Goal: Check status: Check status

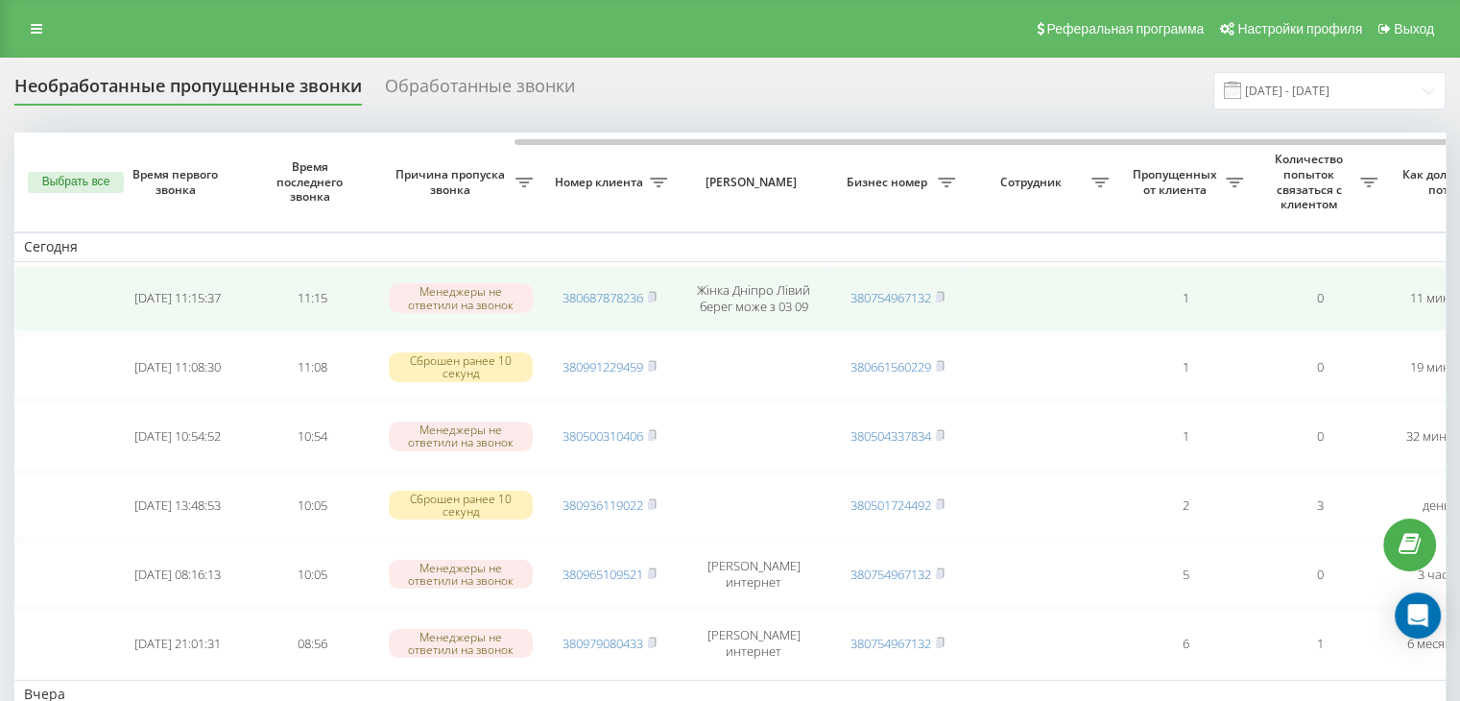
scroll to position [0, 287]
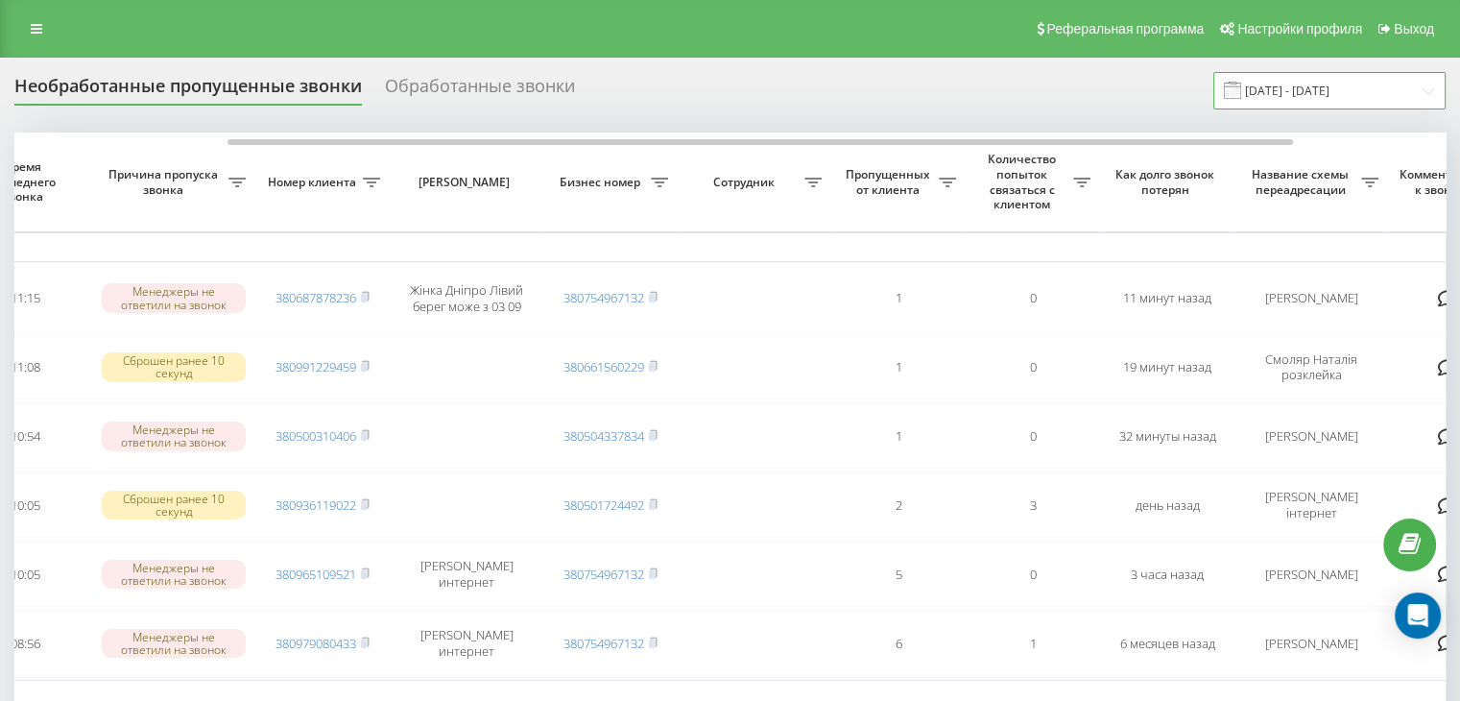
click at [1309, 89] on input "18.08.2025 - 19.08.2025" at bounding box center [1329, 90] width 232 height 37
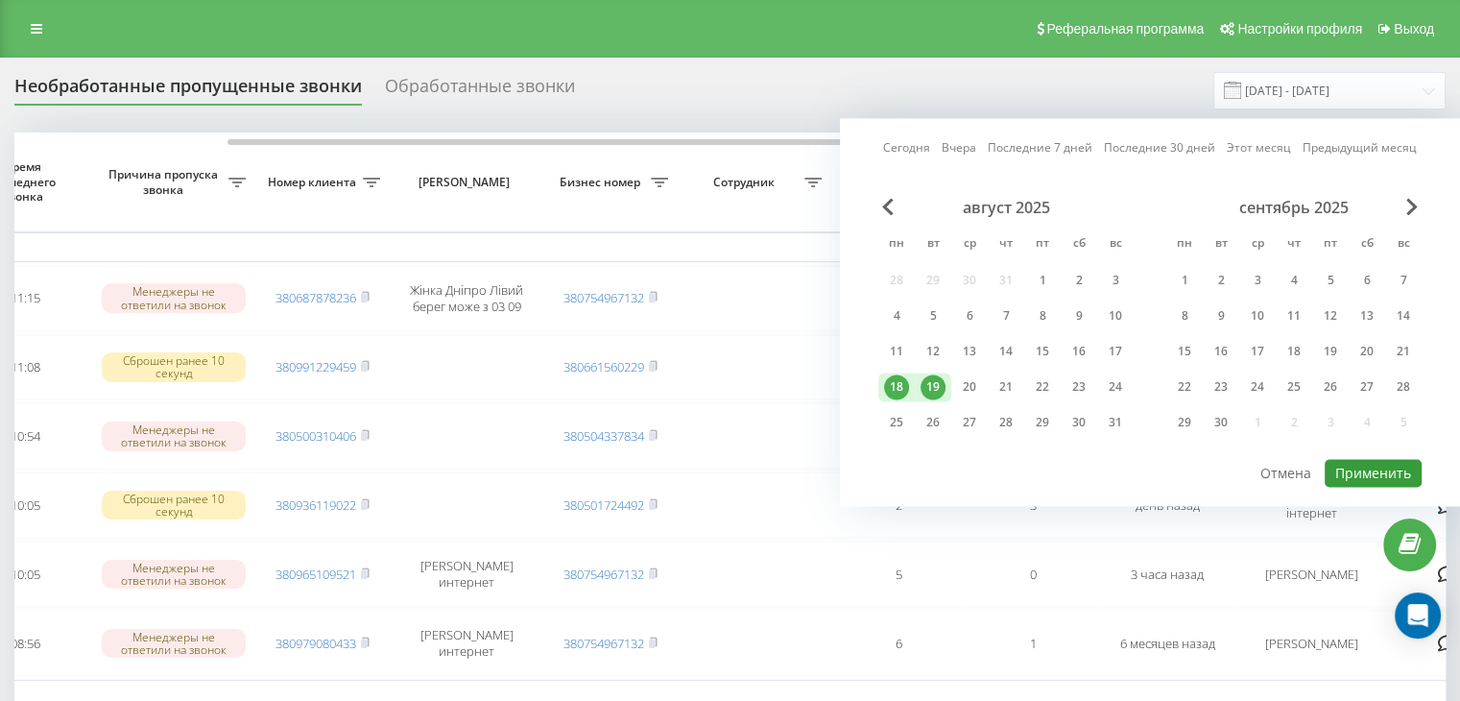
click at [1348, 472] on button "Применить" at bounding box center [1373, 473] width 97 height 28
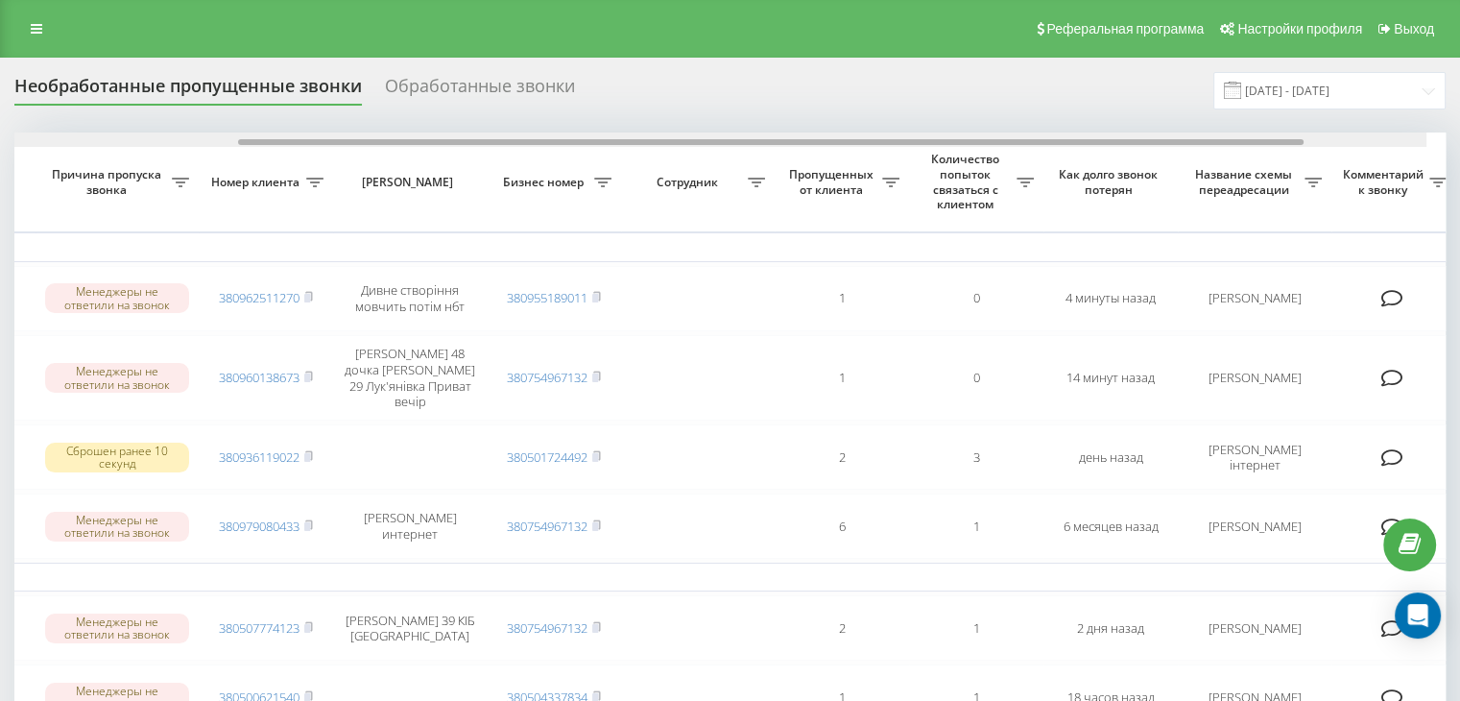
scroll to position [0, 353]
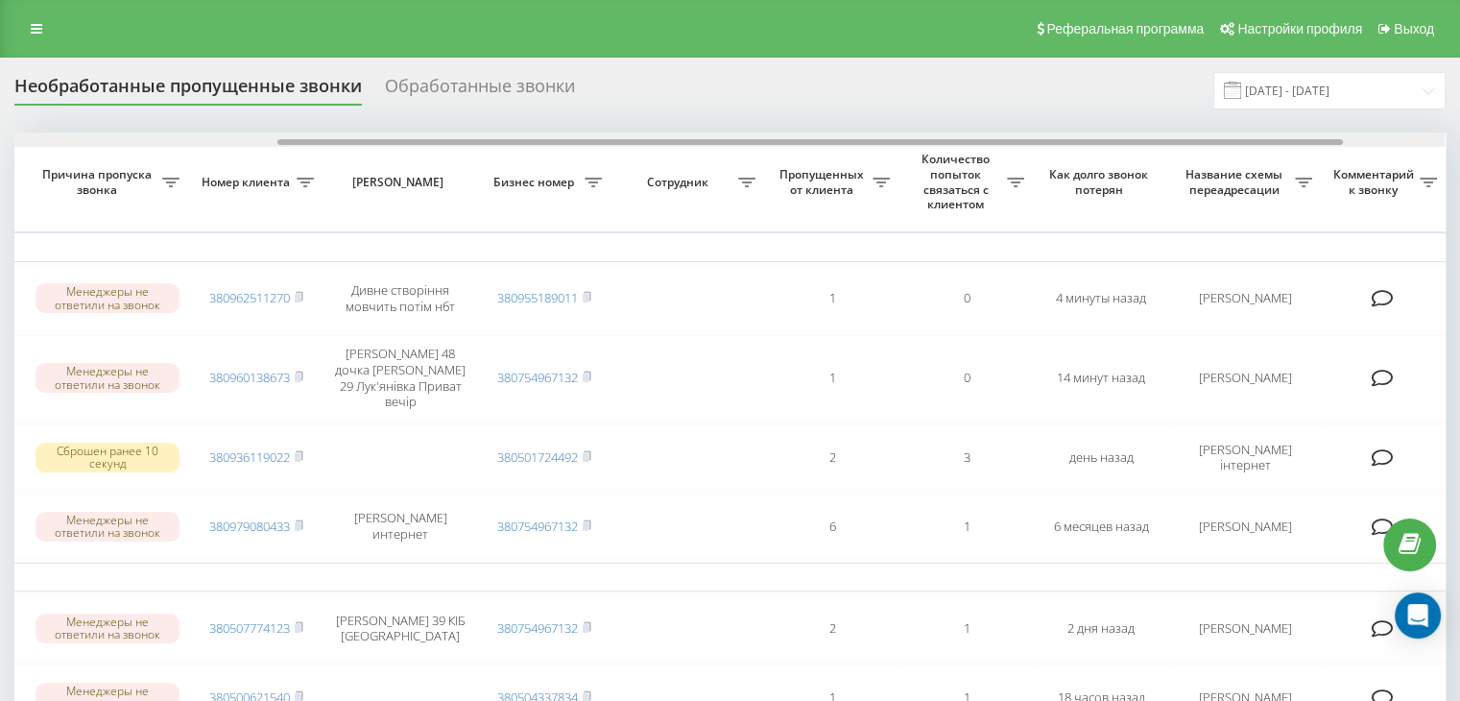
drag, startPoint x: 1023, startPoint y: 143, endPoint x: 1094, endPoint y: 230, distance: 112.6
click at [1286, 155] on div "Выбрать все Время первого звонка Время последнего звонка Причина пропуска звонк…" at bounding box center [729, 672] width 1431 height 1080
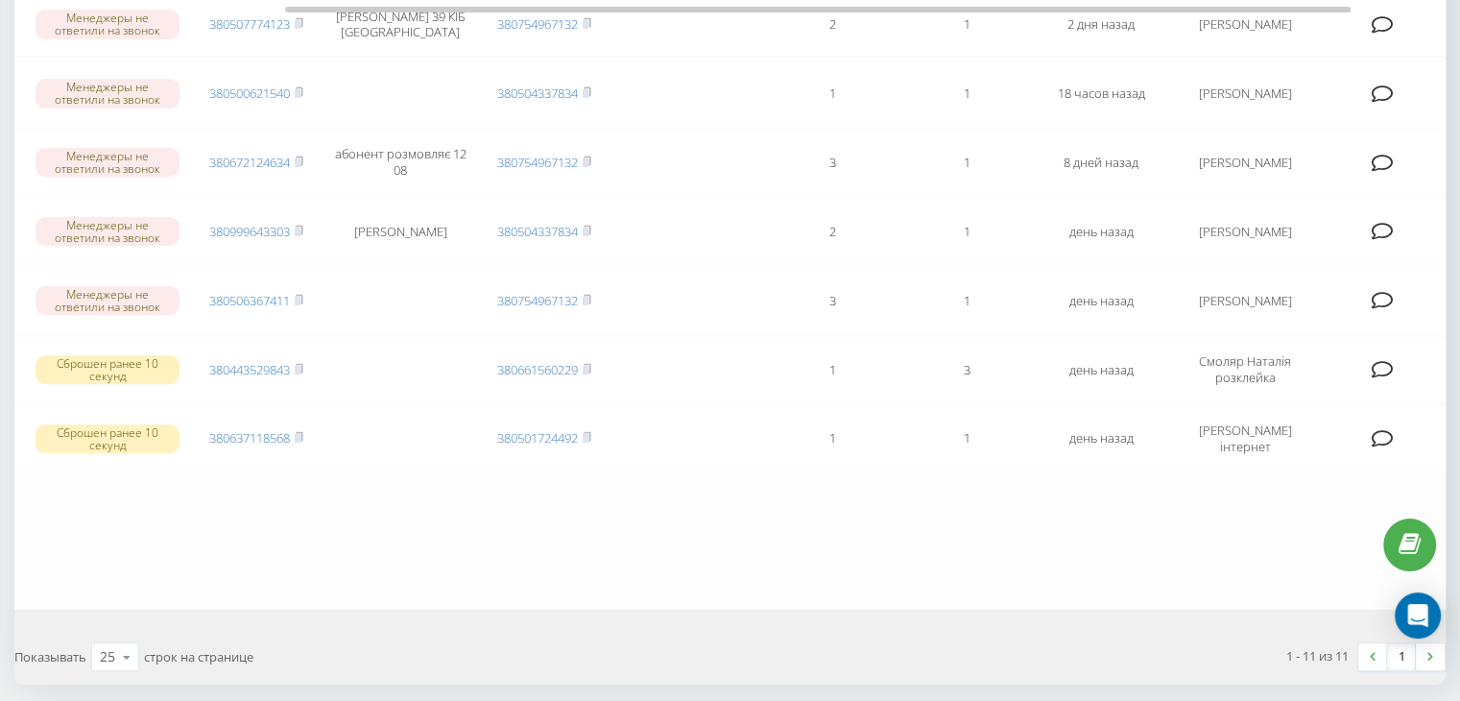
scroll to position [657, 0]
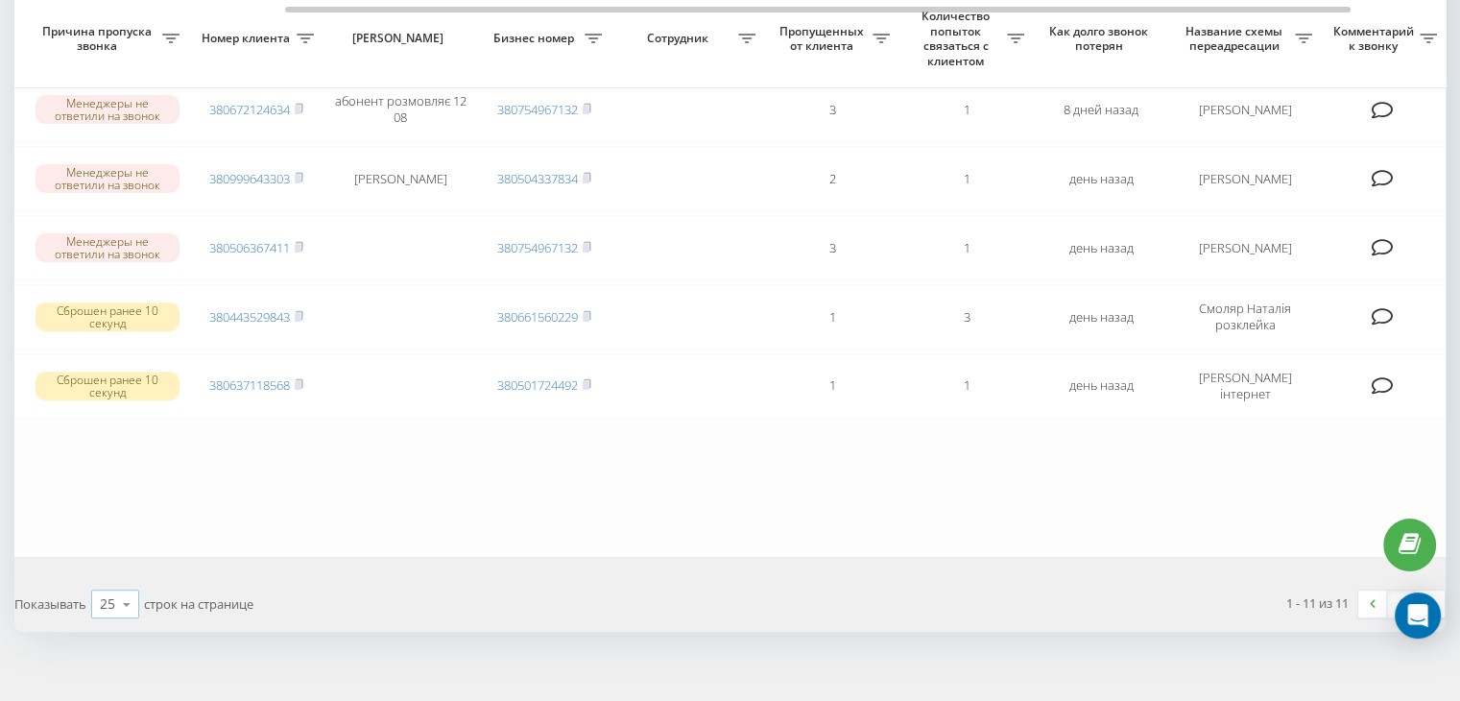
click at [131, 586] on icon at bounding box center [126, 604] width 29 height 37
click at [129, 535] on div "50" at bounding box center [115, 549] width 46 height 28
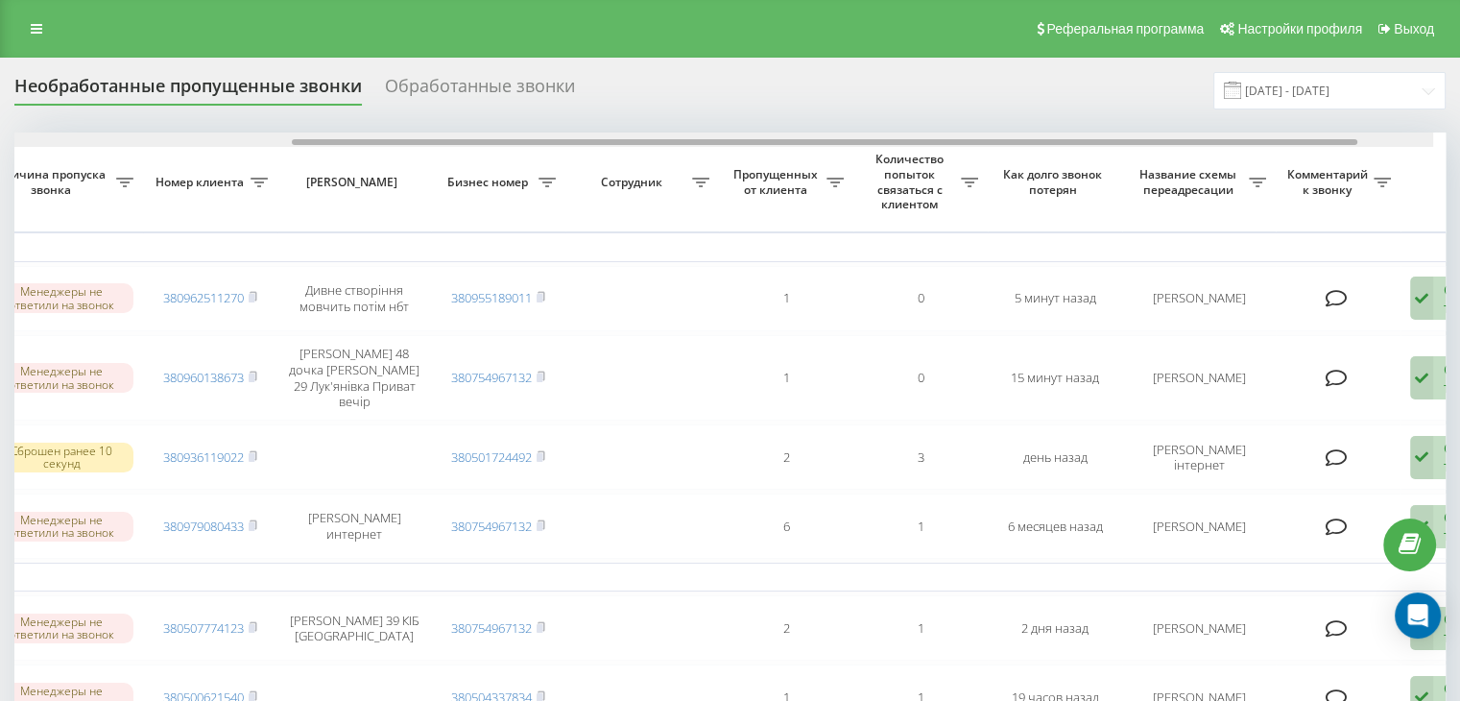
scroll to position [0, 403]
drag, startPoint x: 1036, startPoint y: 139, endPoint x: 1336, endPoint y: 138, distance: 300.4
click at [1336, 138] on div at bounding box center [729, 139] width 1430 height 14
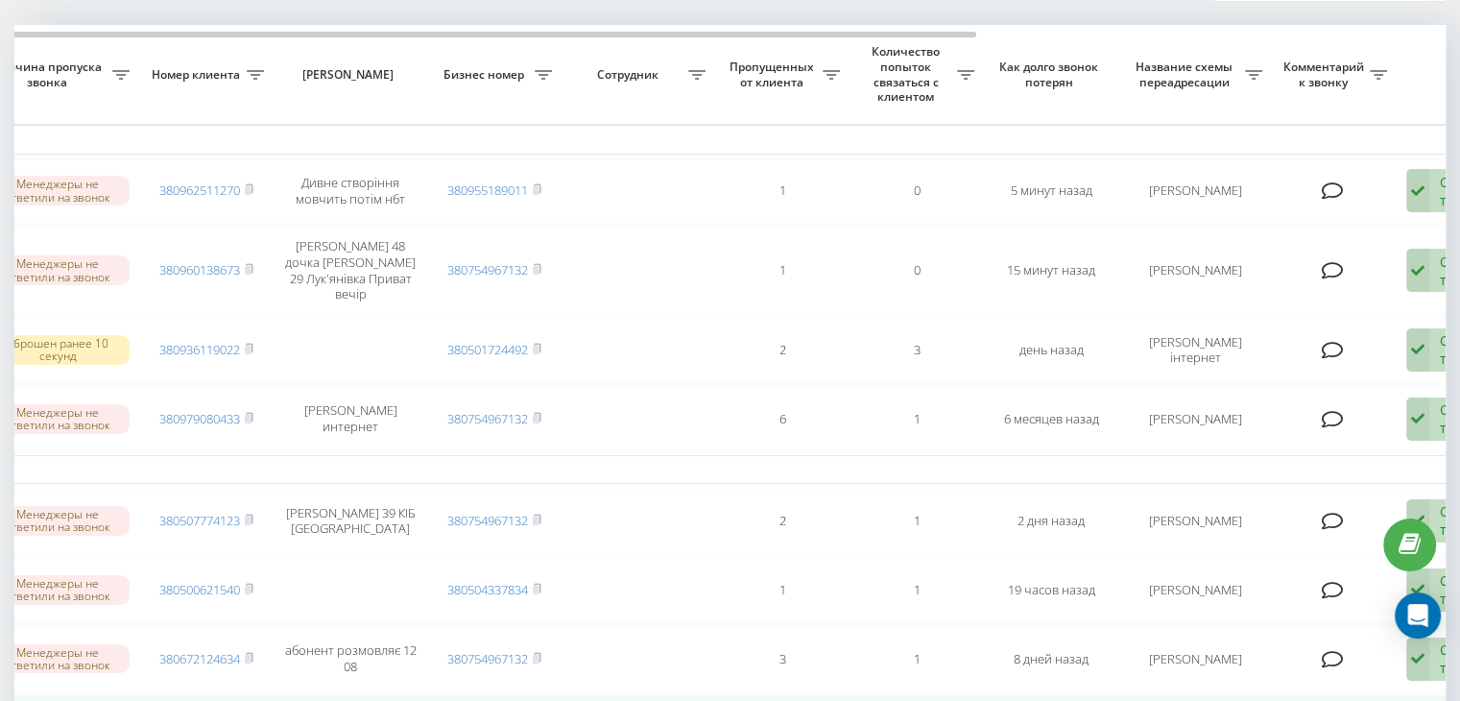
scroll to position [0, 0]
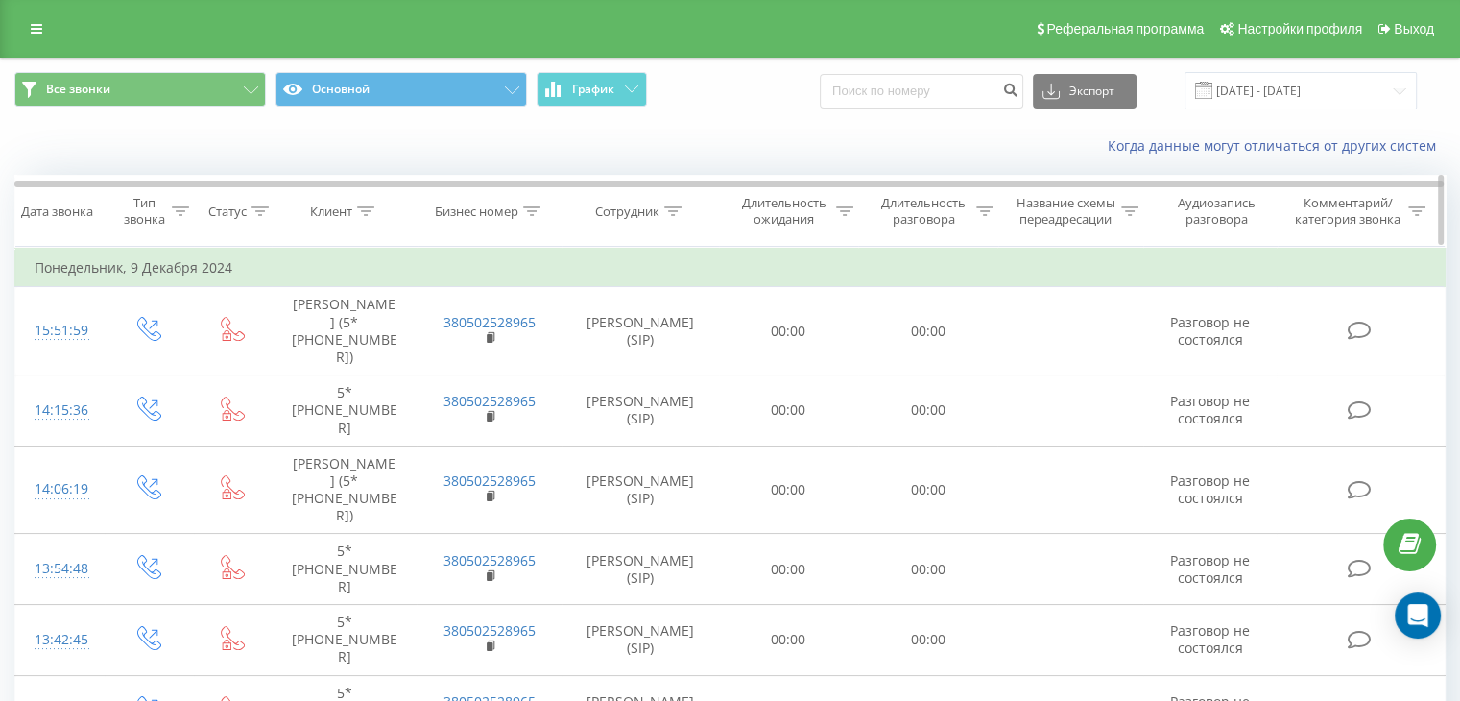
drag, startPoint x: 0, startPoint y: 0, endPoint x: 772, endPoint y: 221, distance: 802.7
click at [772, 221] on div "Длительность ожидания" at bounding box center [784, 211] width 96 height 33
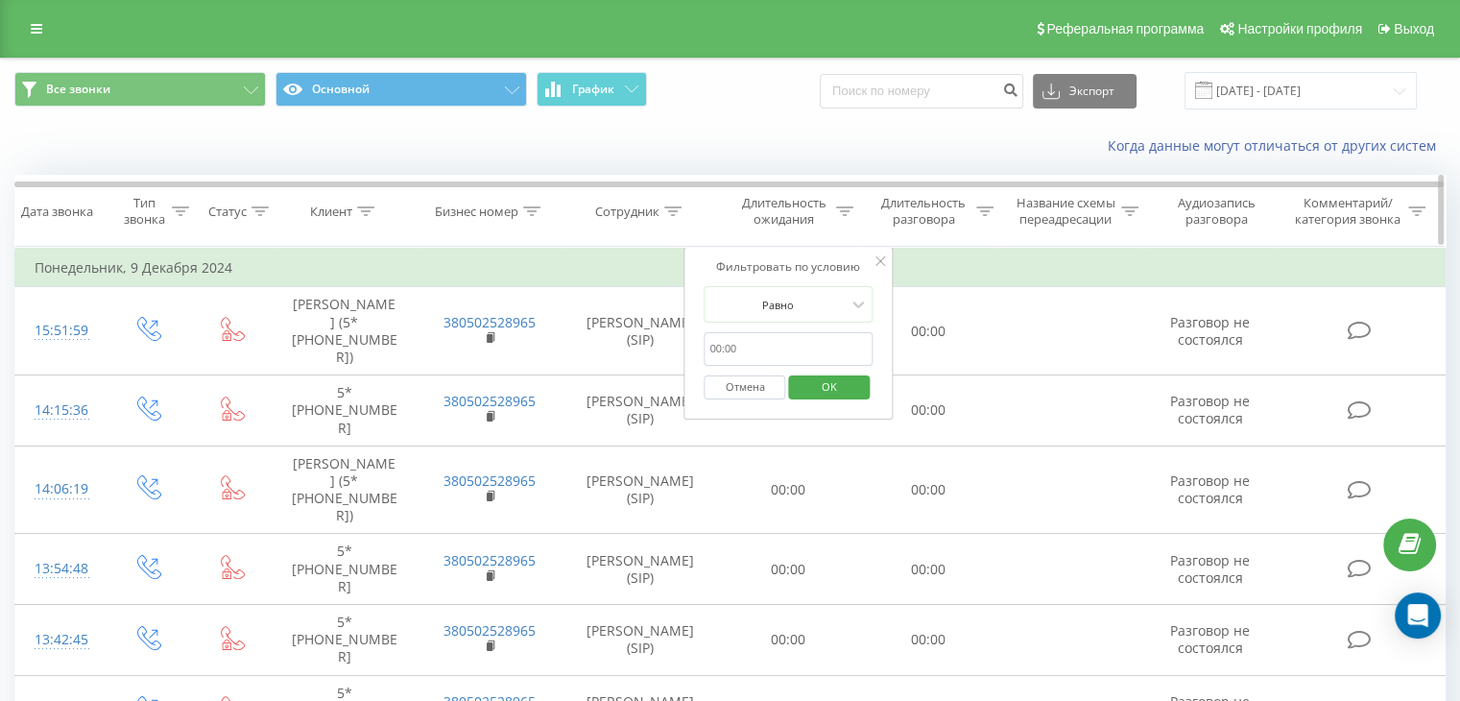
click at [772, 221] on div "Длительность ожидания" at bounding box center [784, 211] width 96 height 33
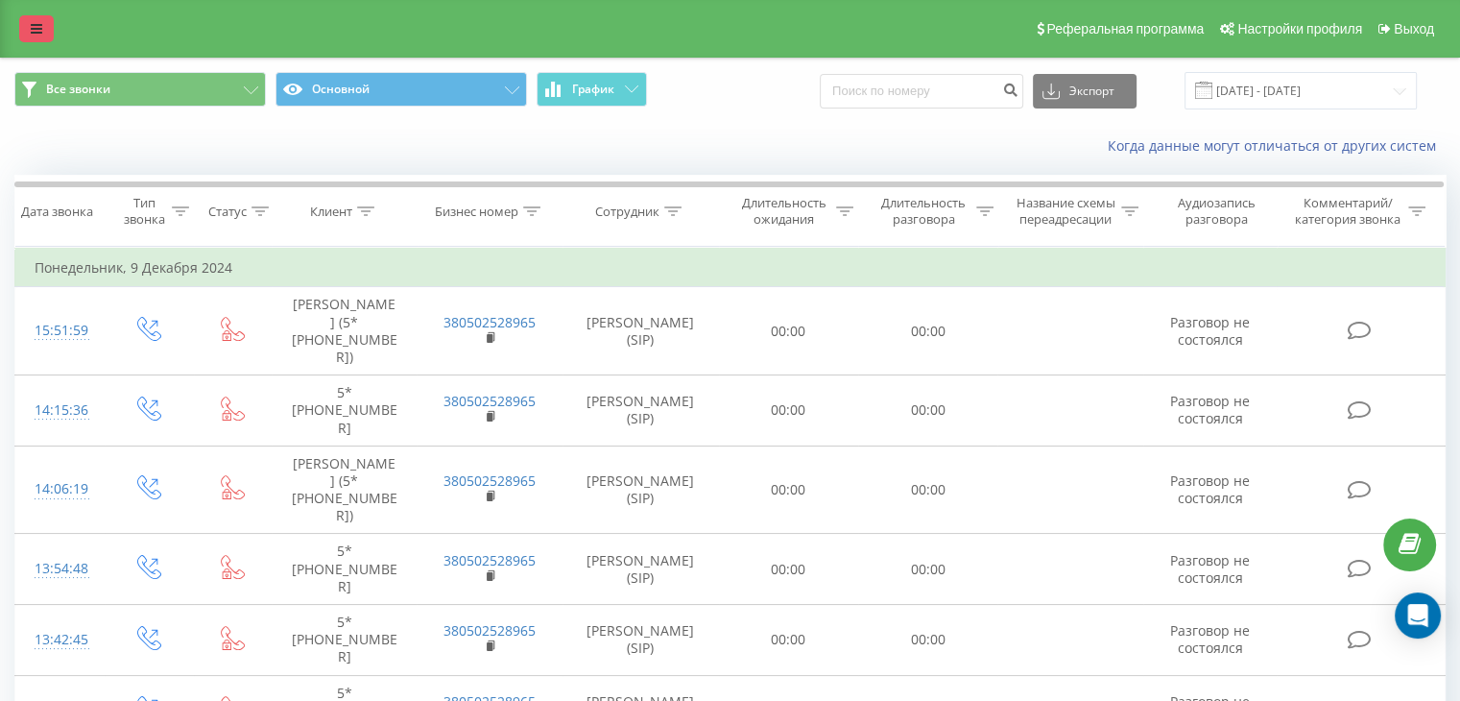
click at [35, 24] on icon at bounding box center [37, 28] width 12 height 13
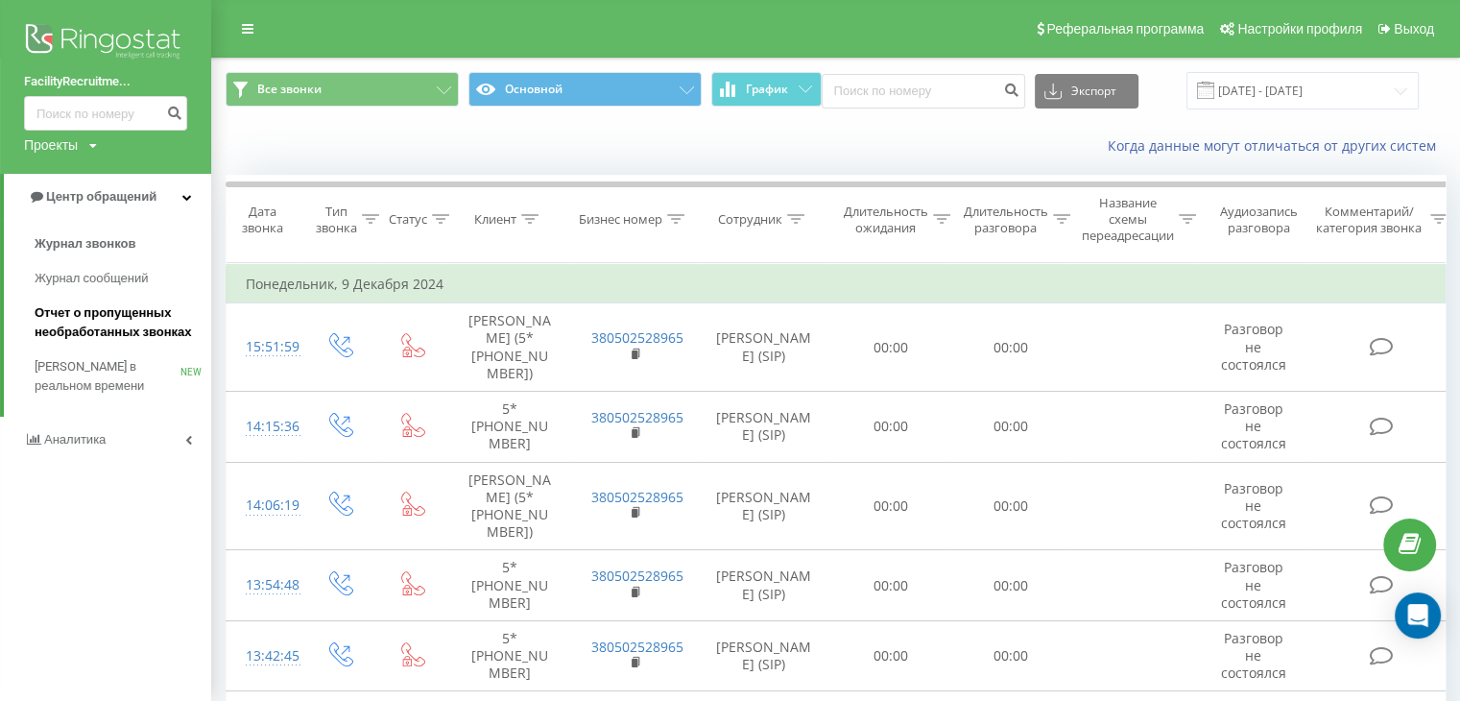
click at [120, 320] on span "Отчет о пропущенных необработанных звонках" at bounding box center [118, 322] width 167 height 38
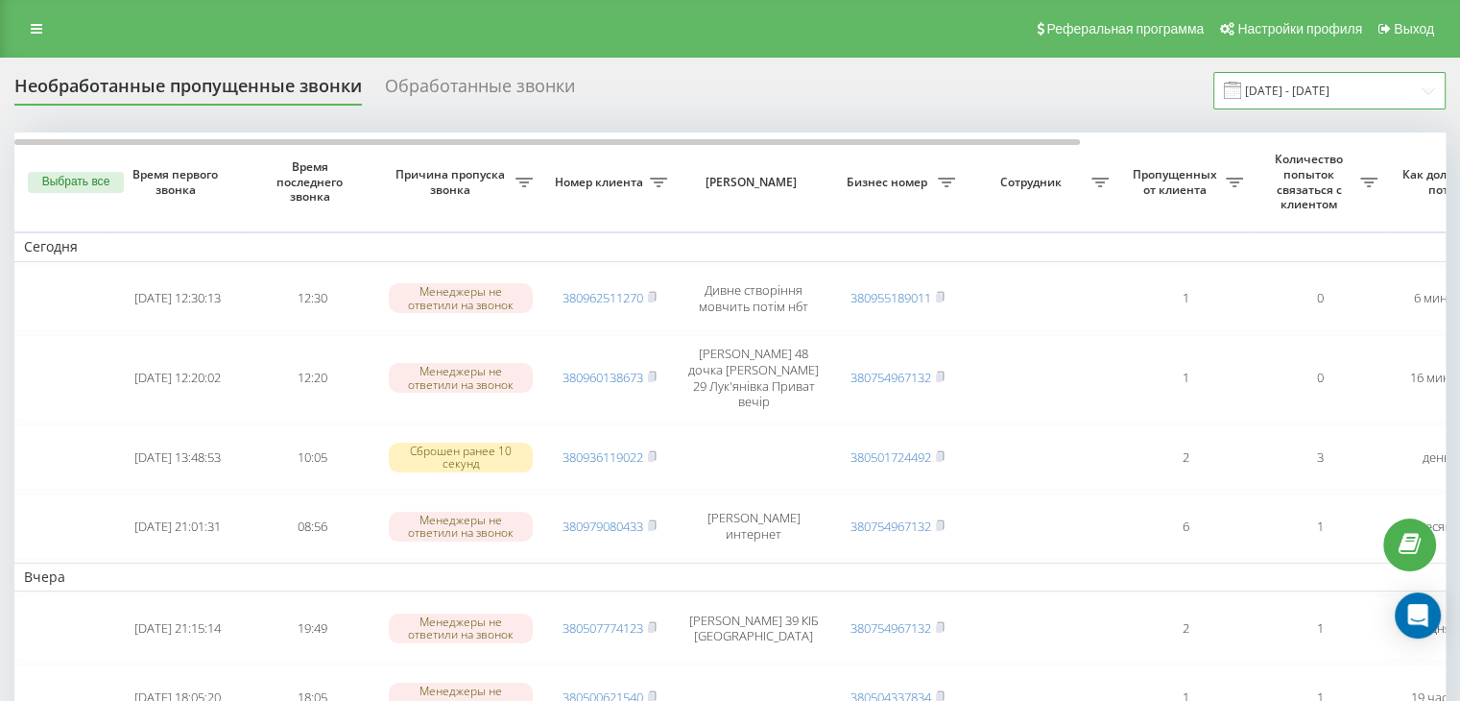
click at [1308, 89] on input "19.07.2025 - 19.08.2025" at bounding box center [1329, 90] width 232 height 37
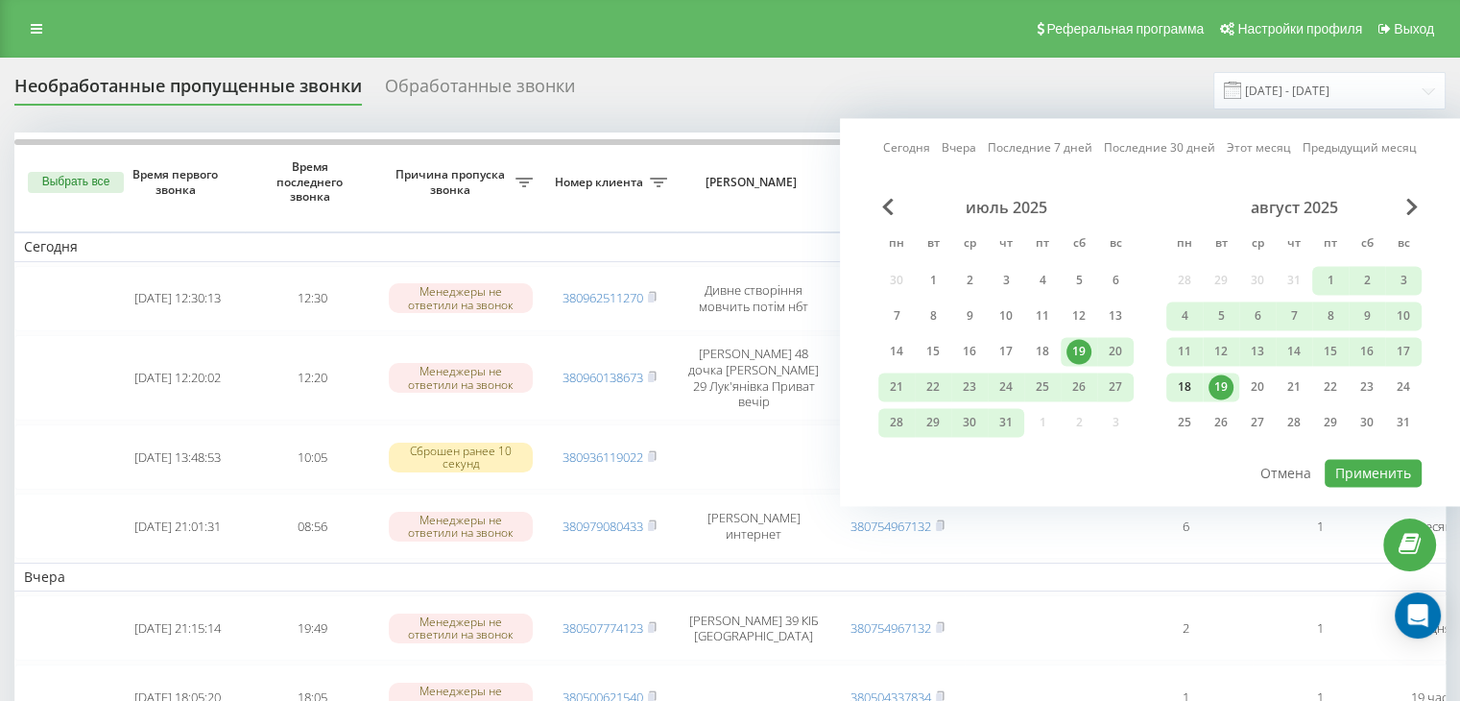
click at [1191, 386] on div "18" at bounding box center [1184, 386] width 25 height 25
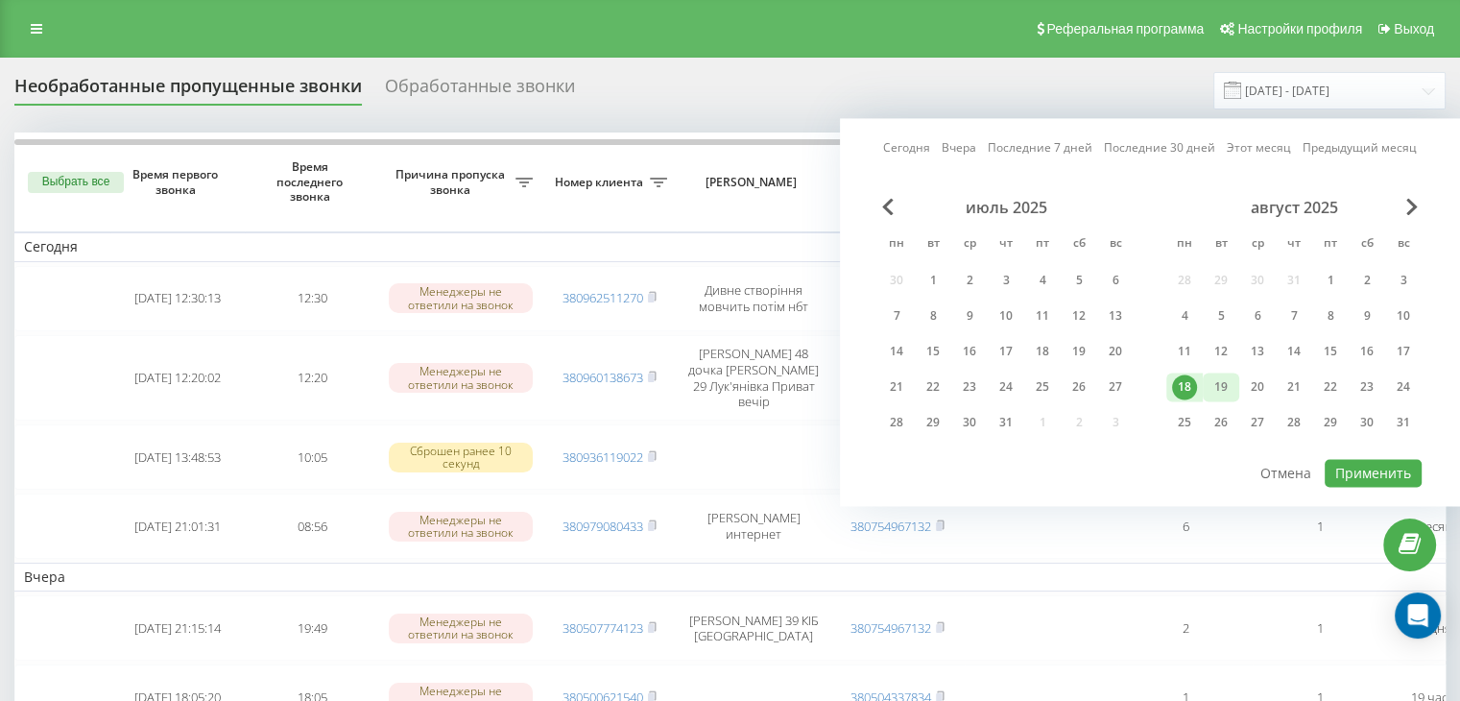
click at [1224, 387] on div "19" at bounding box center [1220, 386] width 25 height 25
click at [1360, 472] on button "Применить" at bounding box center [1373, 473] width 97 height 28
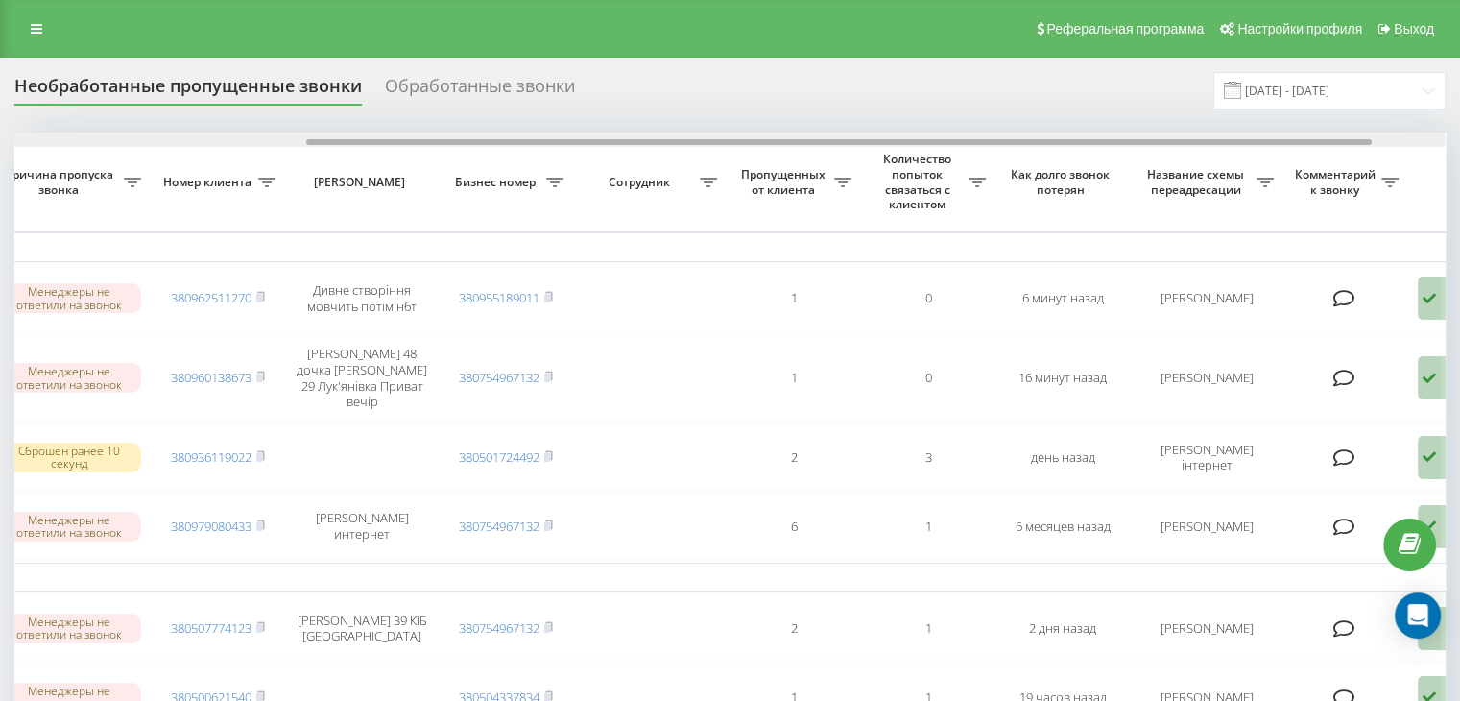
scroll to position [0, 397]
drag, startPoint x: 898, startPoint y: 141, endPoint x: 1195, endPoint y: 178, distance: 298.8
click at [1195, 178] on div "Выбрать все Время первого звонка Время последнего звонка Причина пропуска звонк…" at bounding box center [729, 672] width 1431 height 1080
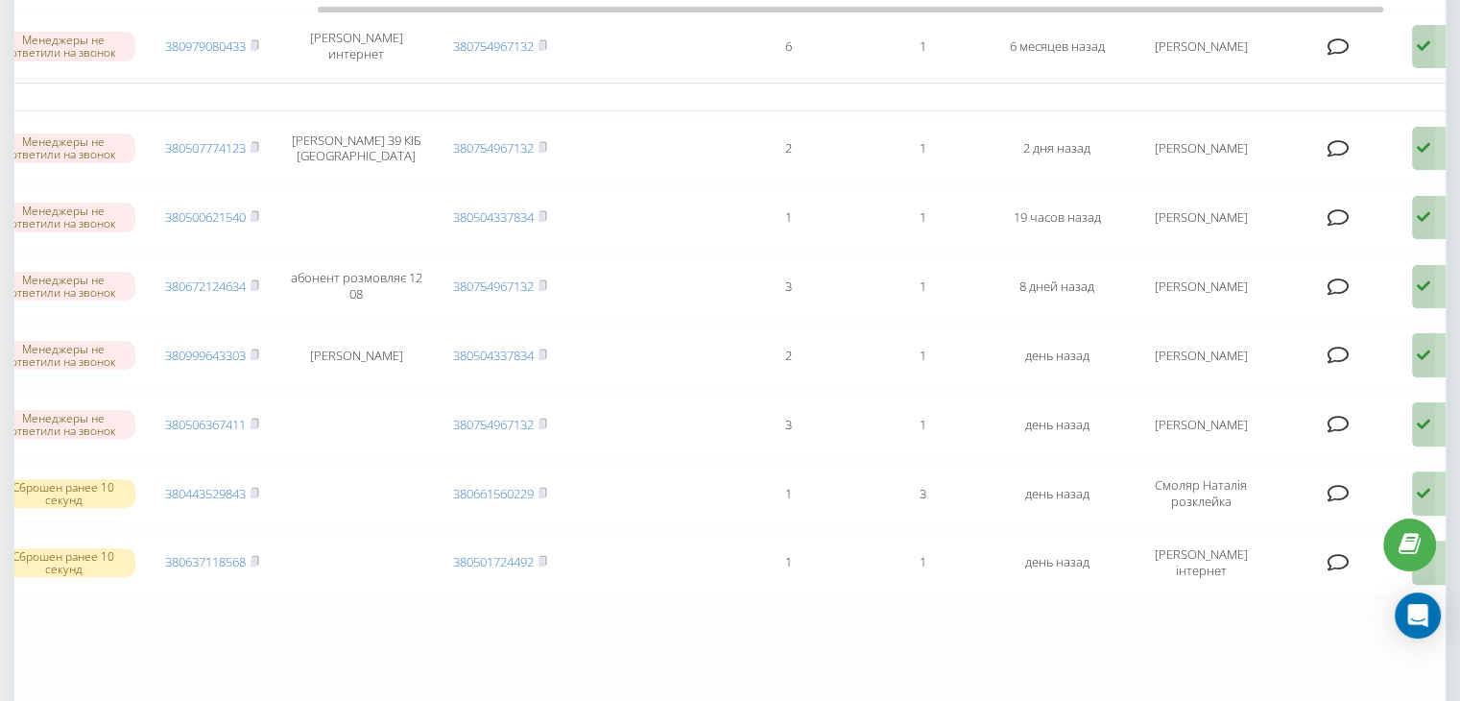
scroll to position [0, 0]
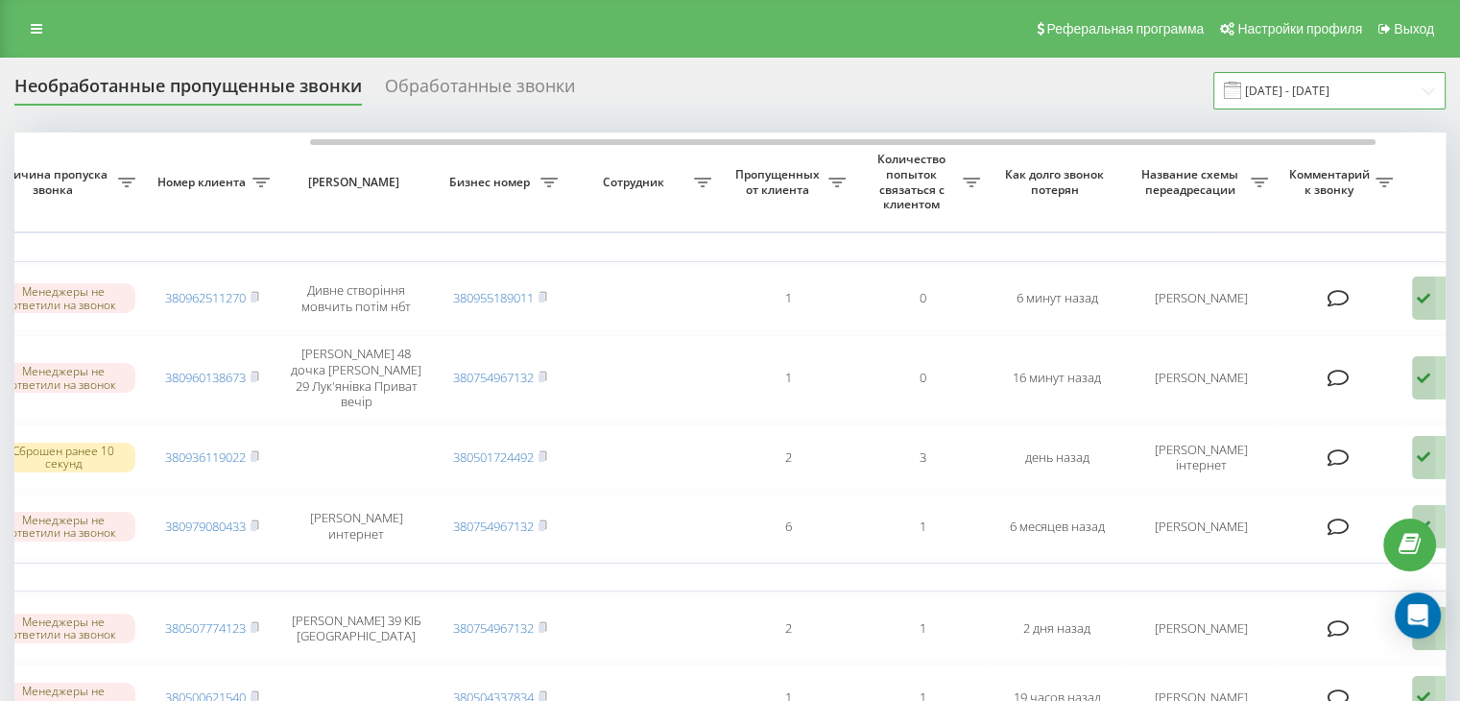
click at [1311, 86] on input "18.08.2025 - 19.08.2025" at bounding box center [1329, 90] width 232 height 37
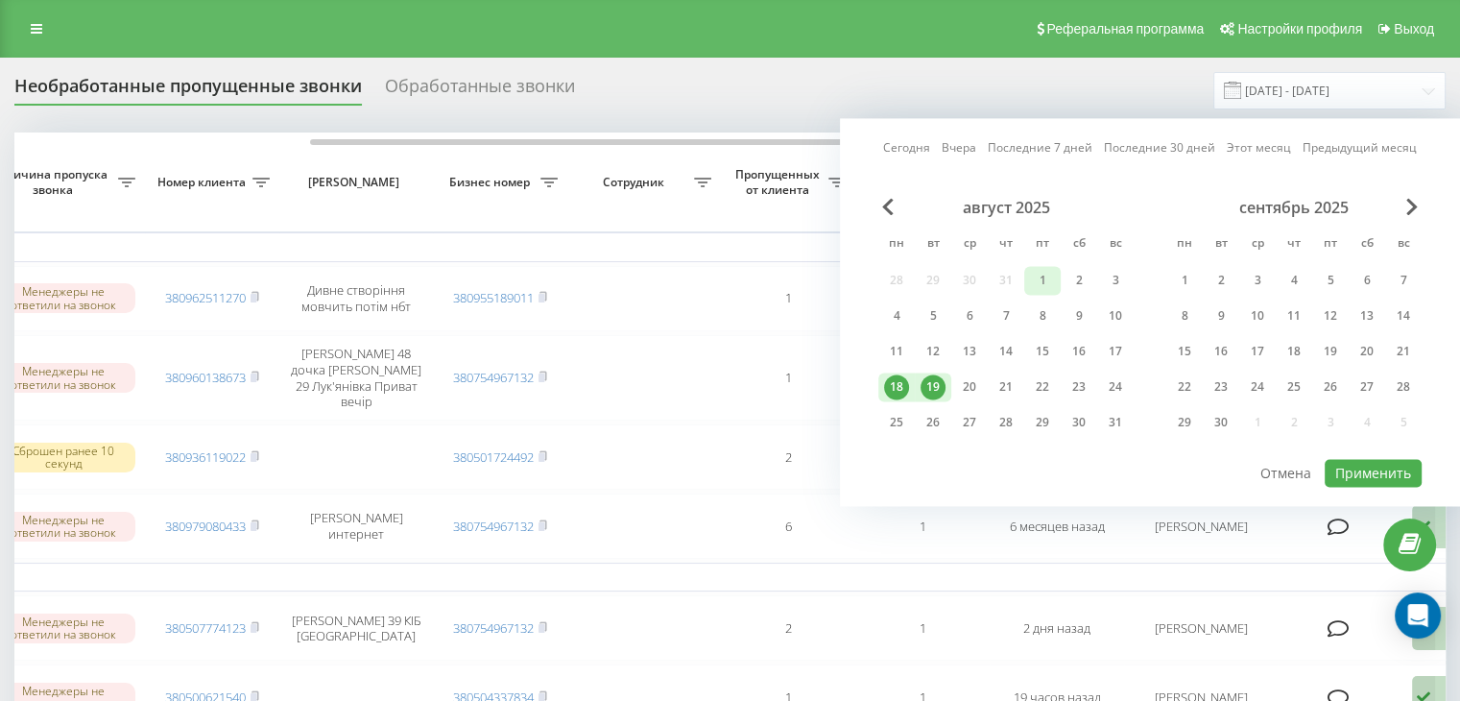
click at [1052, 277] on div "1" at bounding box center [1042, 280] width 25 height 25
click at [941, 387] on div "19" at bounding box center [933, 386] width 25 height 25
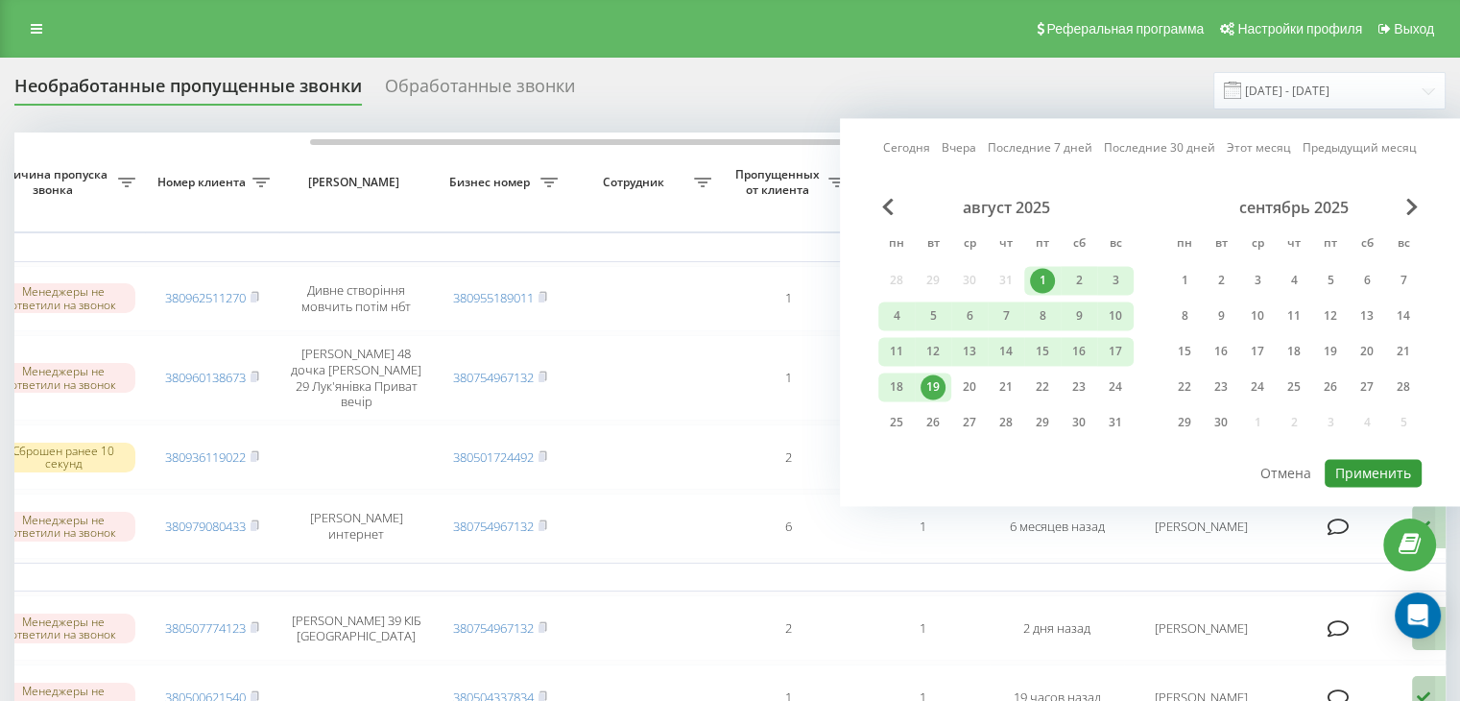
click at [1375, 473] on button "Применить" at bounding box center [1373, 473] width 97 height 28
type input "01.08.2025 - 19.08.2025"
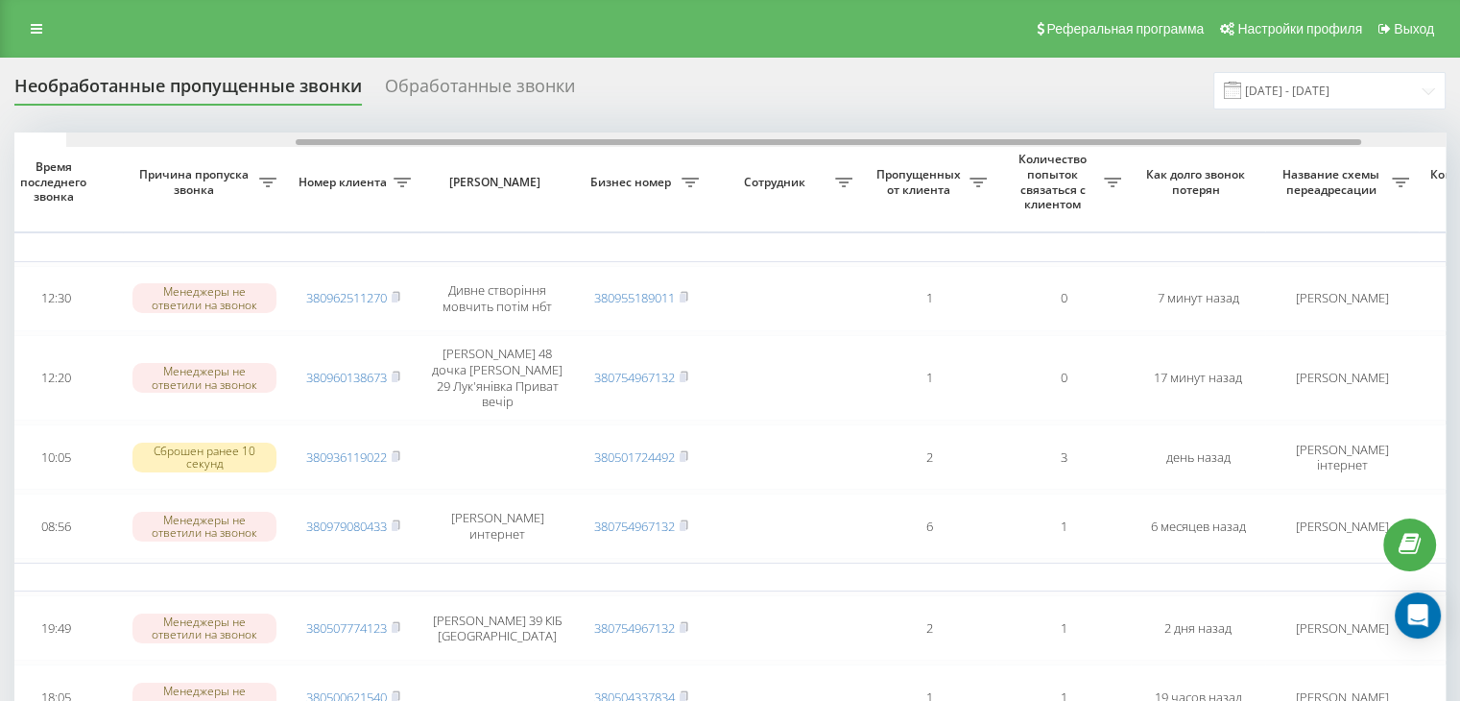
scroll to position [0, 369]
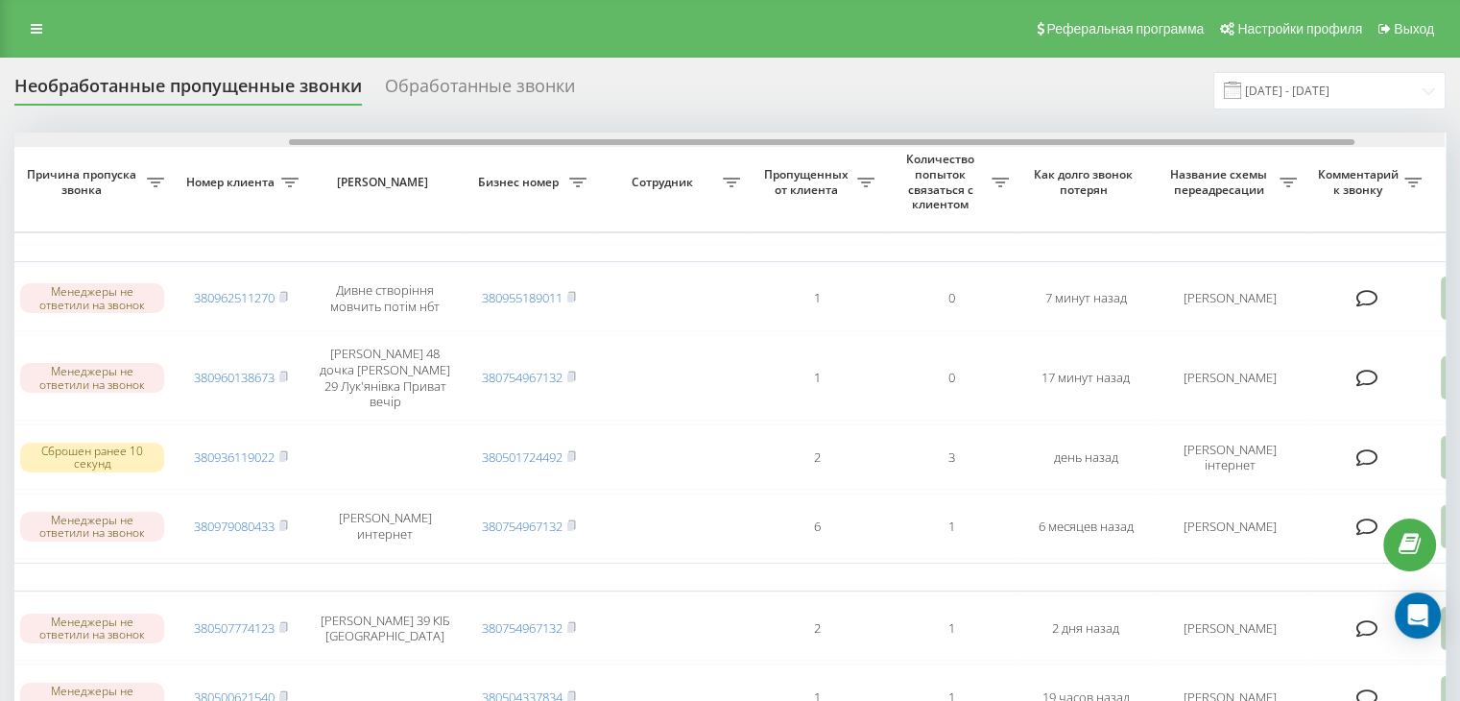
drag, startPoint x: 718, startPoint y: 143, endPoint x: 993, endPoint y: 152, distance: 274.7
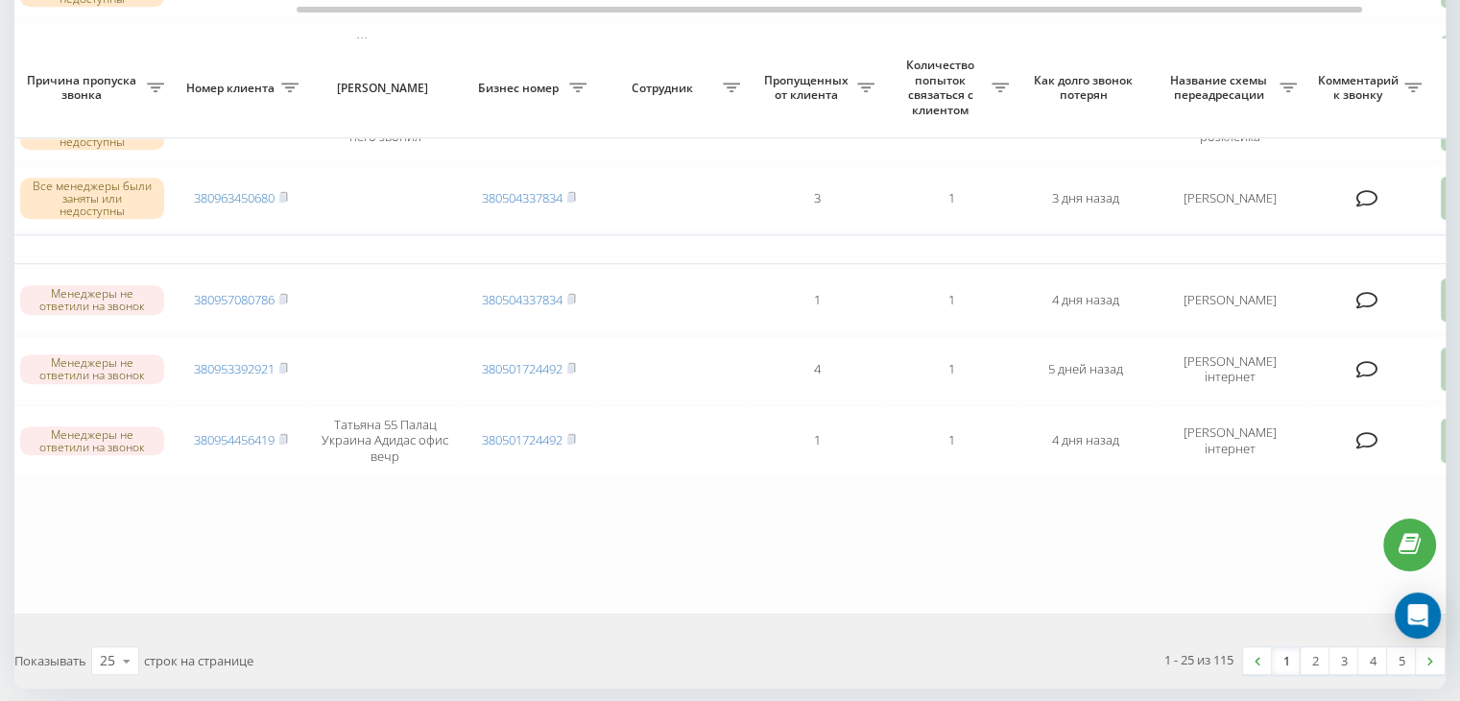
scroll to position [1725, 0]
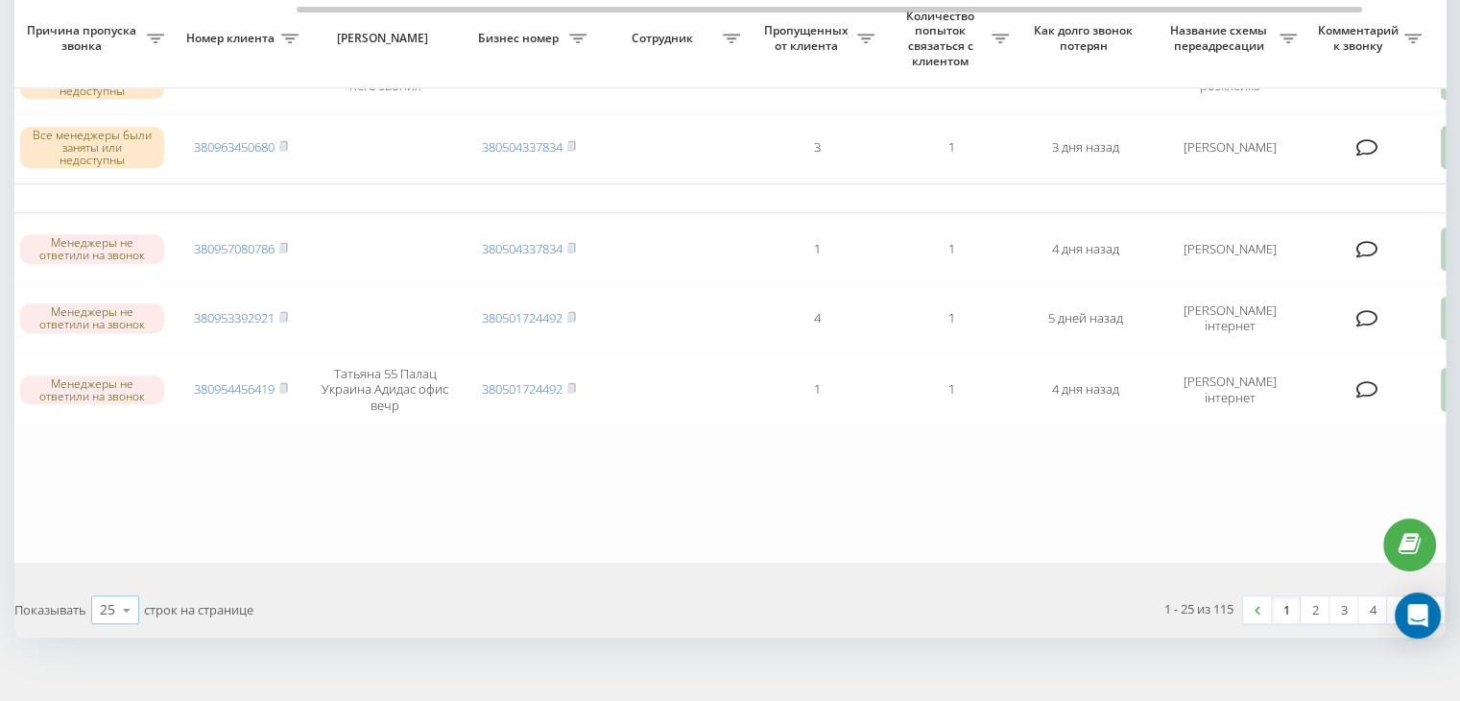
click at [120, 591] on icon at bounding box center [126, 609] width 29 height 37
click at [113, 568] on div "100" at bounding box center [115, 582] width 46 height 28
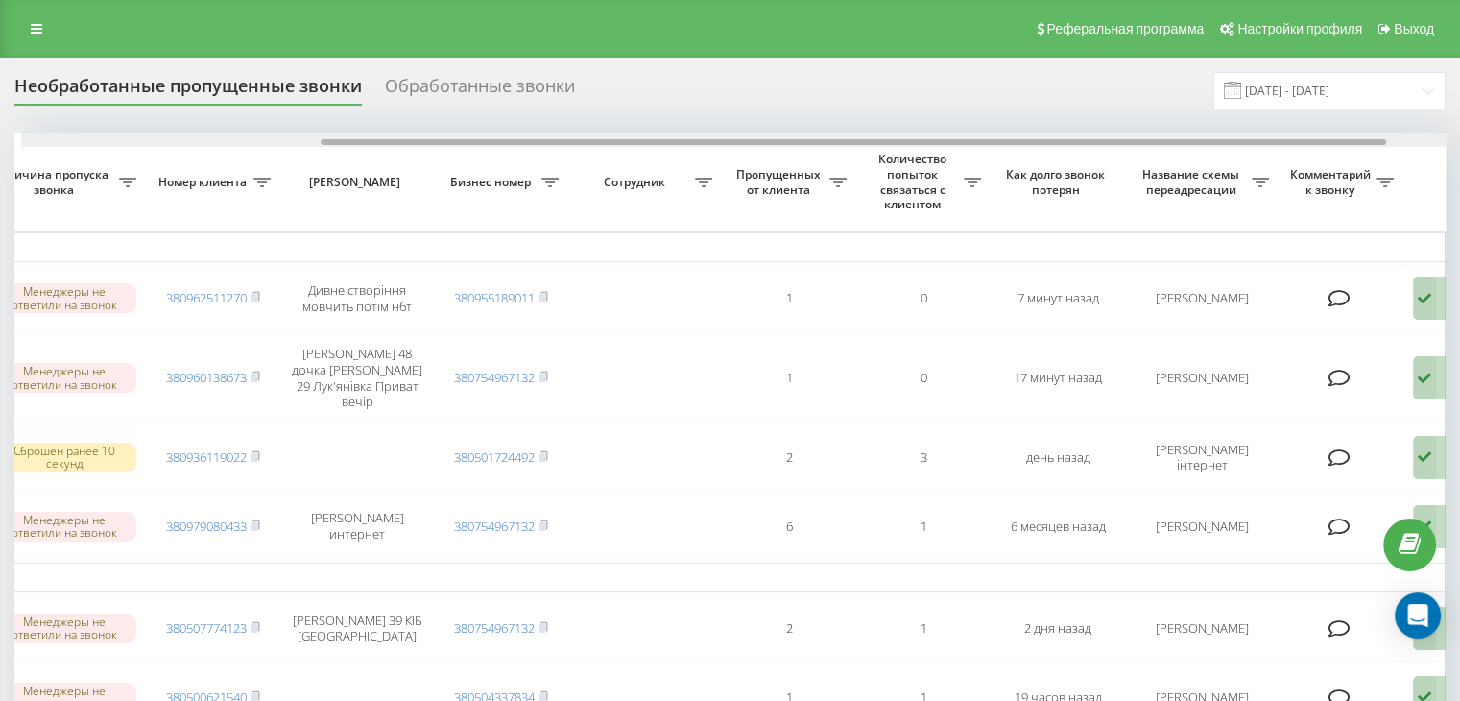
scroll to position [0, 380]
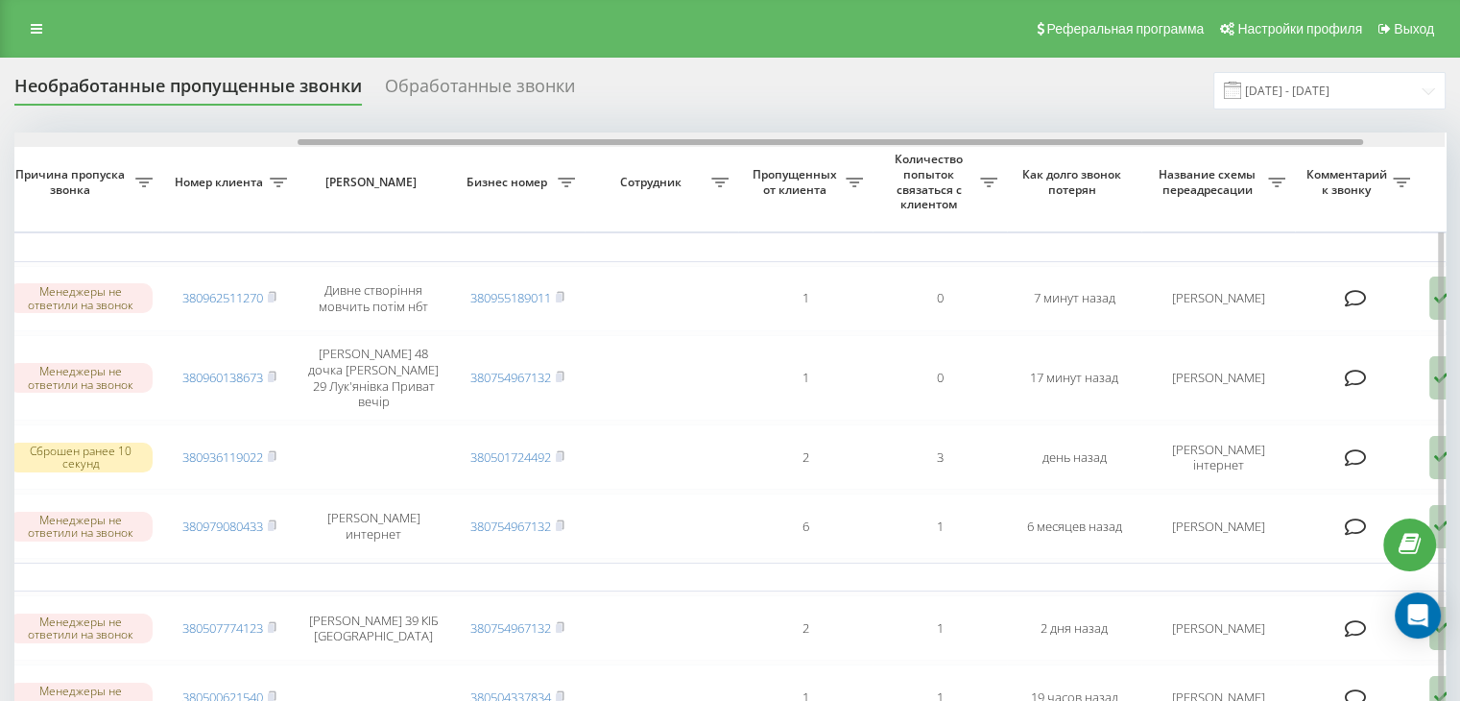
drag, startPoint x: 825, startPoint y: 140, endPoint x: 1109, endPoint y: 166, distance: 284.3
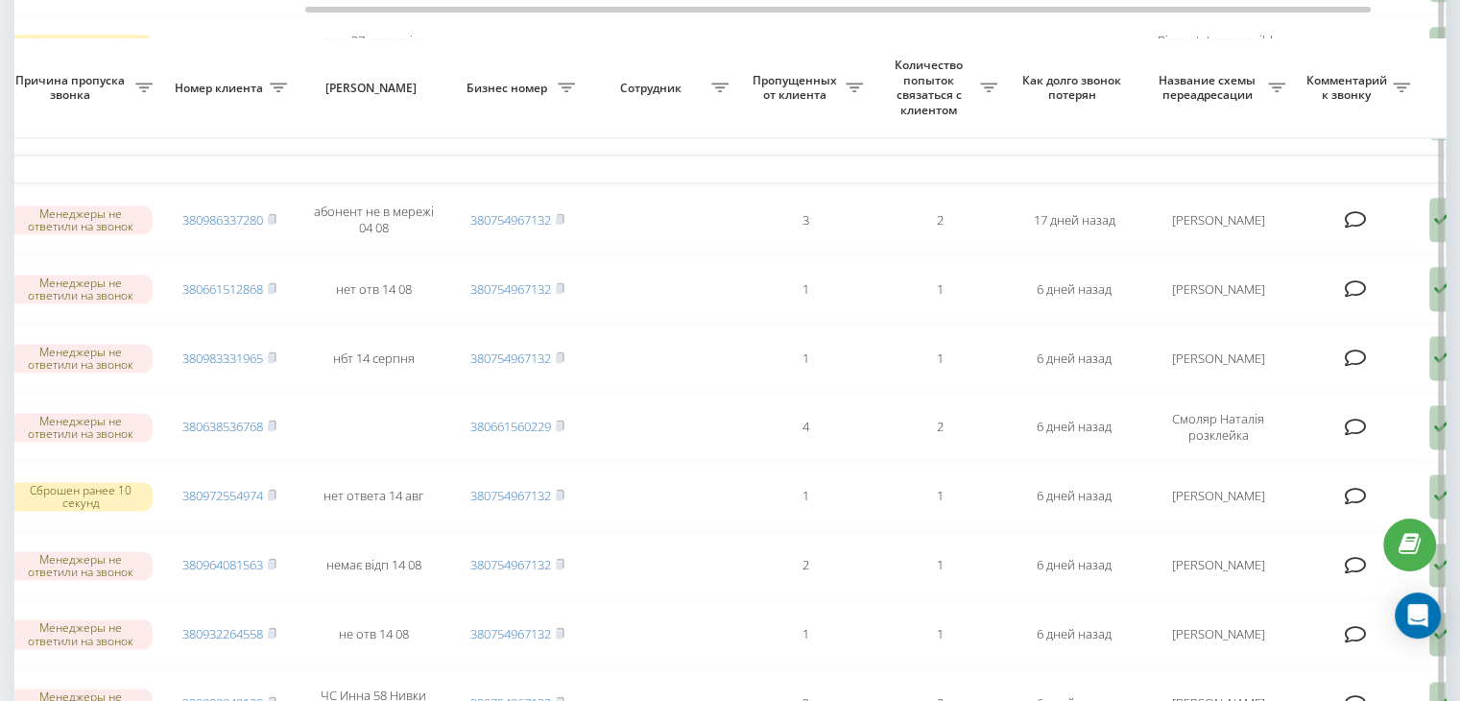
scroll to position [2496, 0]
